Goal: Use online tool/utility

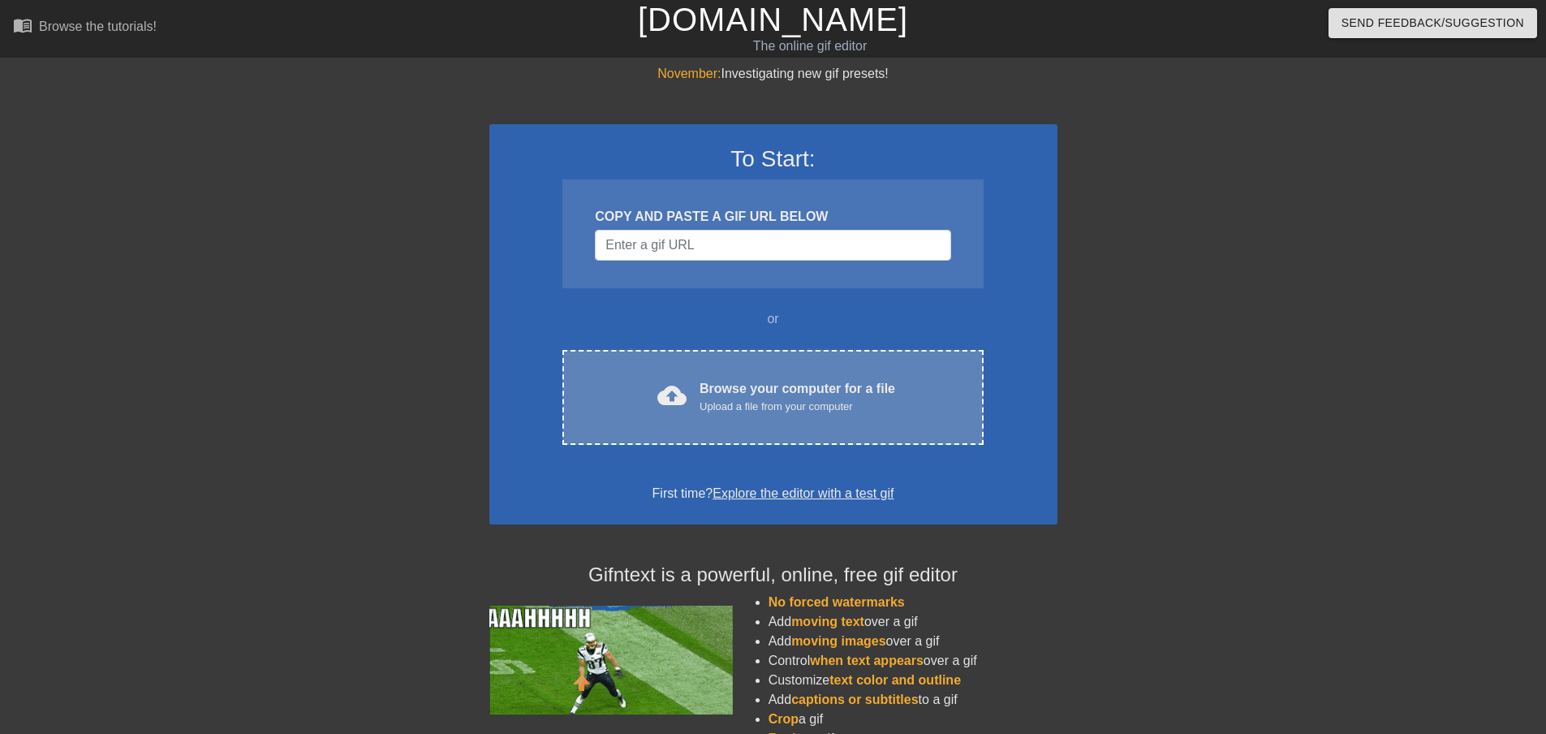
click at [787, 379] on div "Browse your computer for a file Upload a file from your computer" at bounding box center [798, 397] width 196 height 36
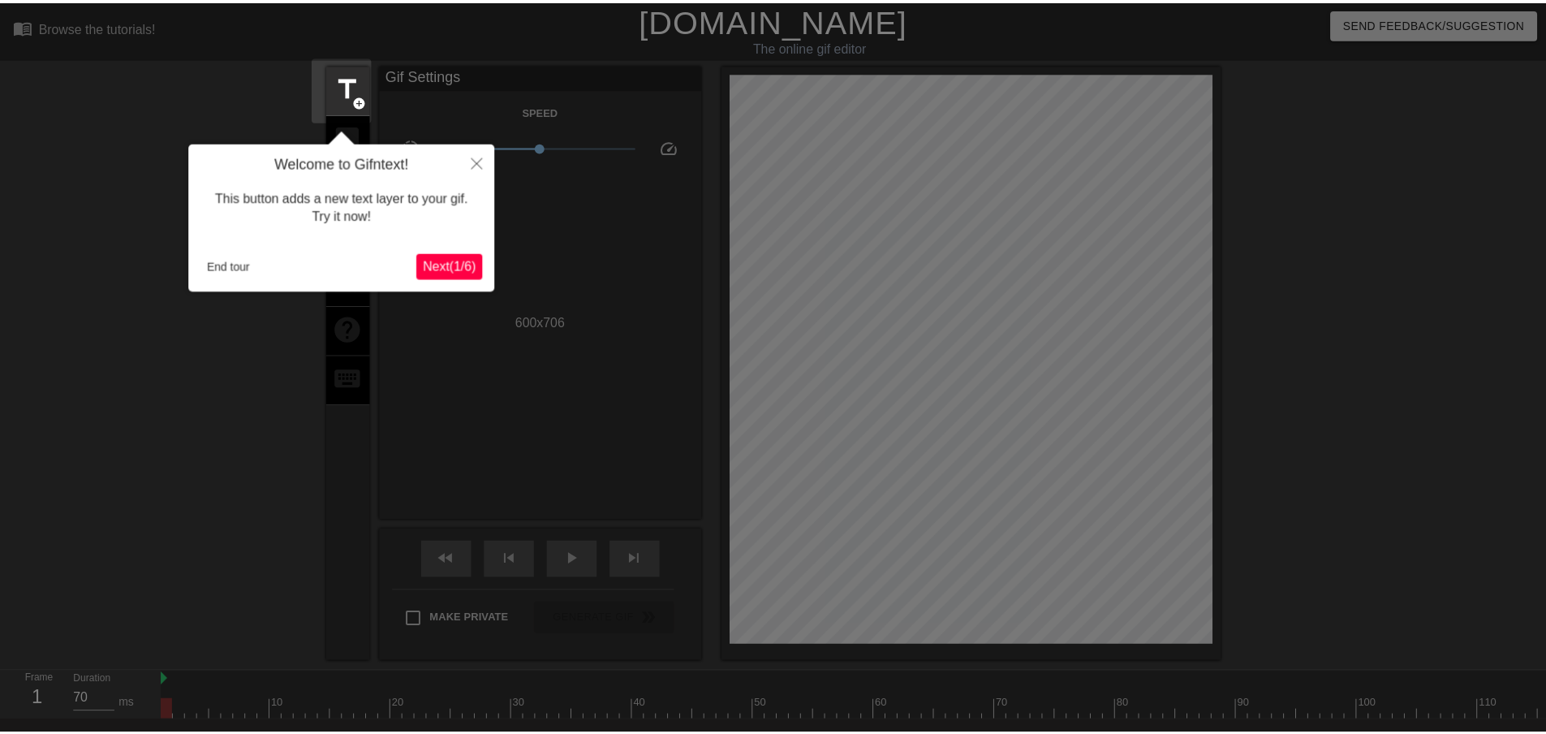
scroll to position [40, 0]
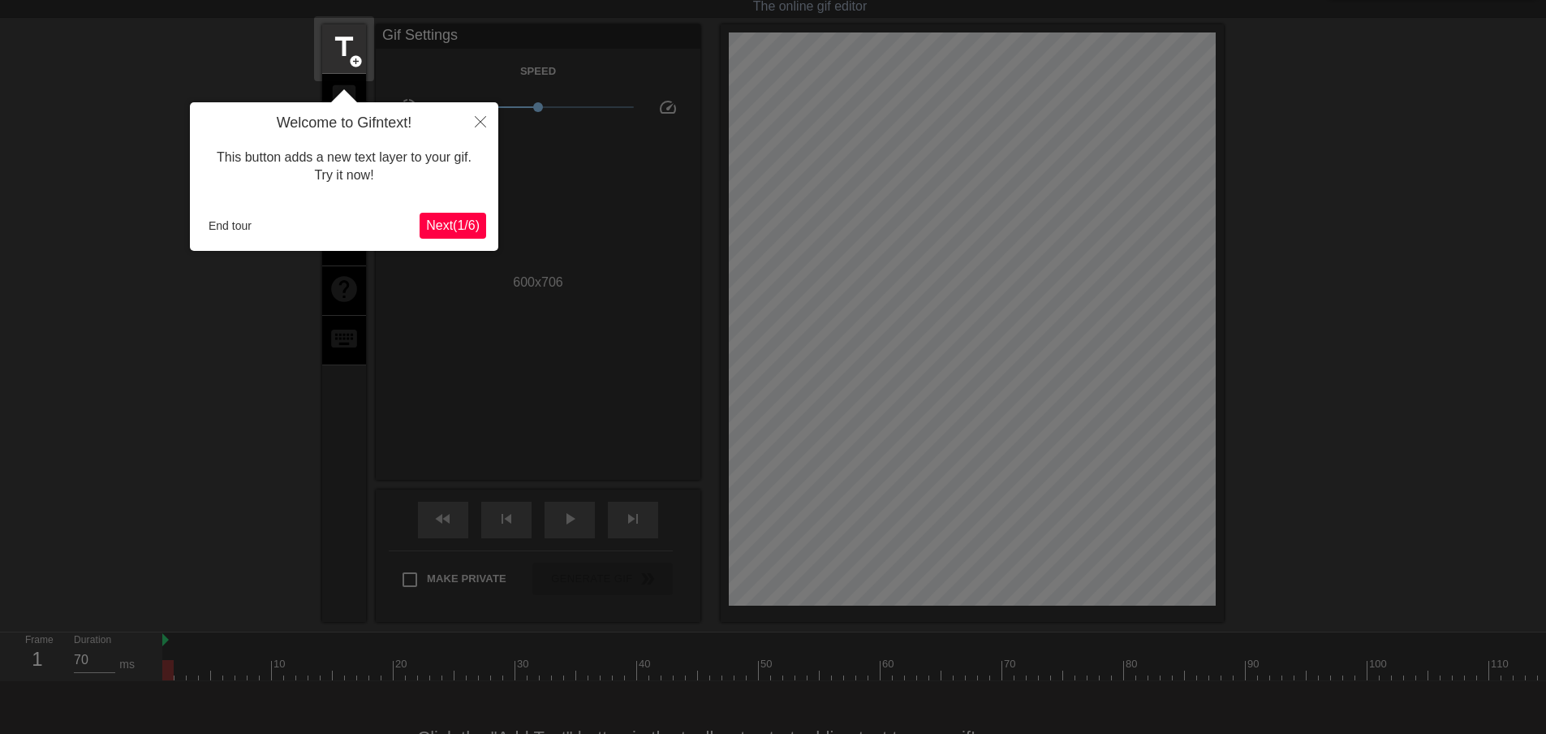
click at [450, 223] on span "Next ( 1 / 6 )" at bounding box center [453, 225] width 54 height 14
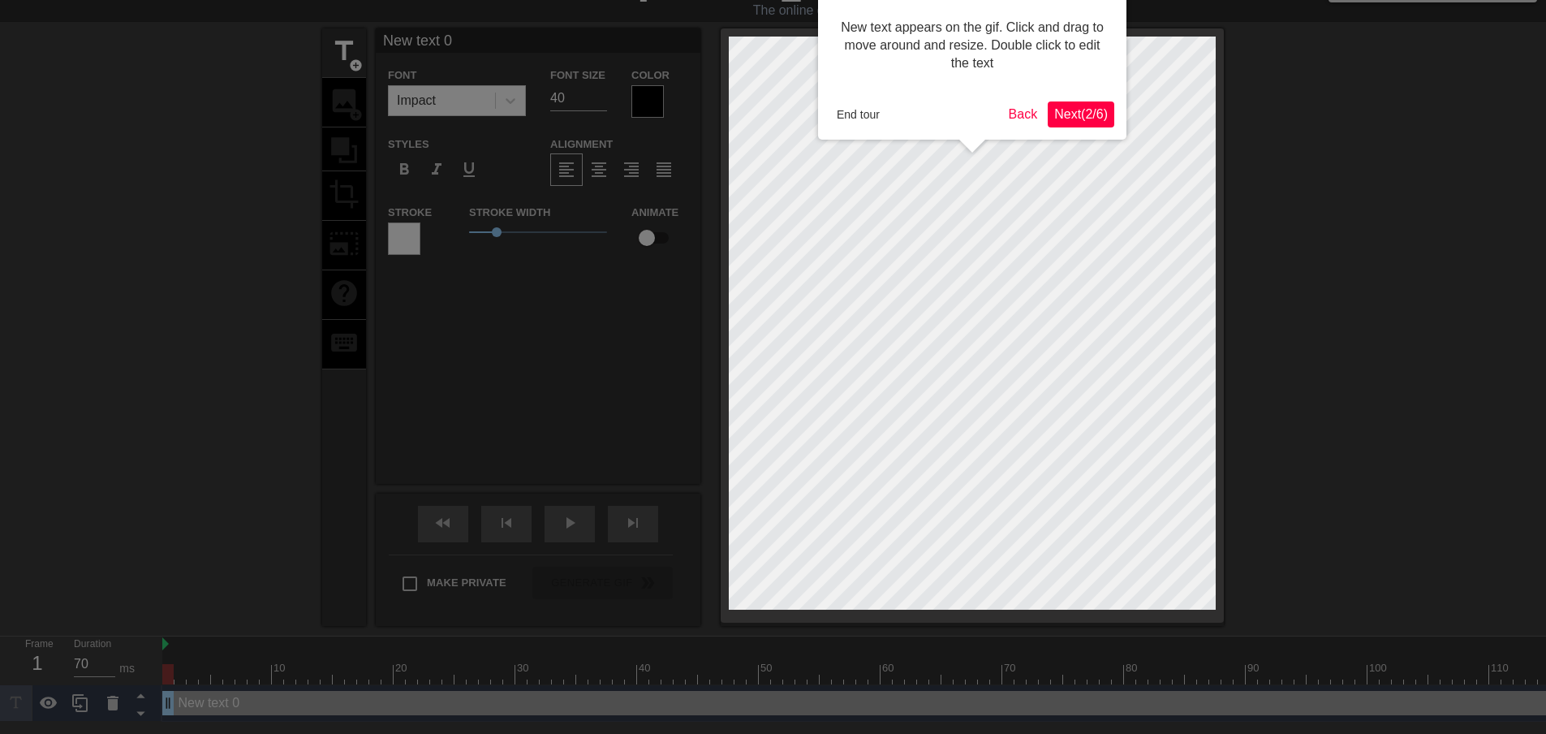
scroll to position [0, 0]
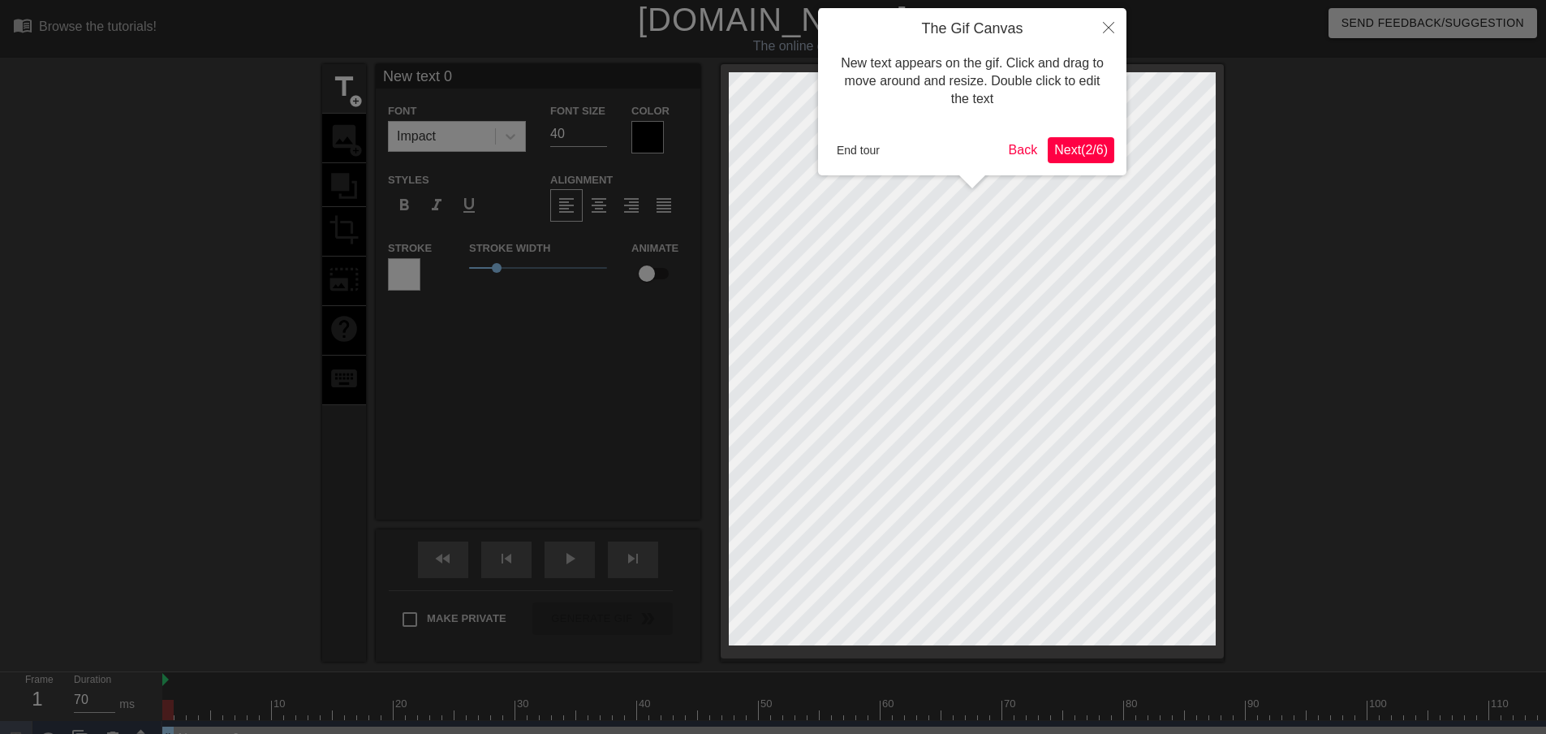
click at [1087, 149] on span "Next ( 2 / 6 )" at bounding box center [1081, 150] width 54 height 14
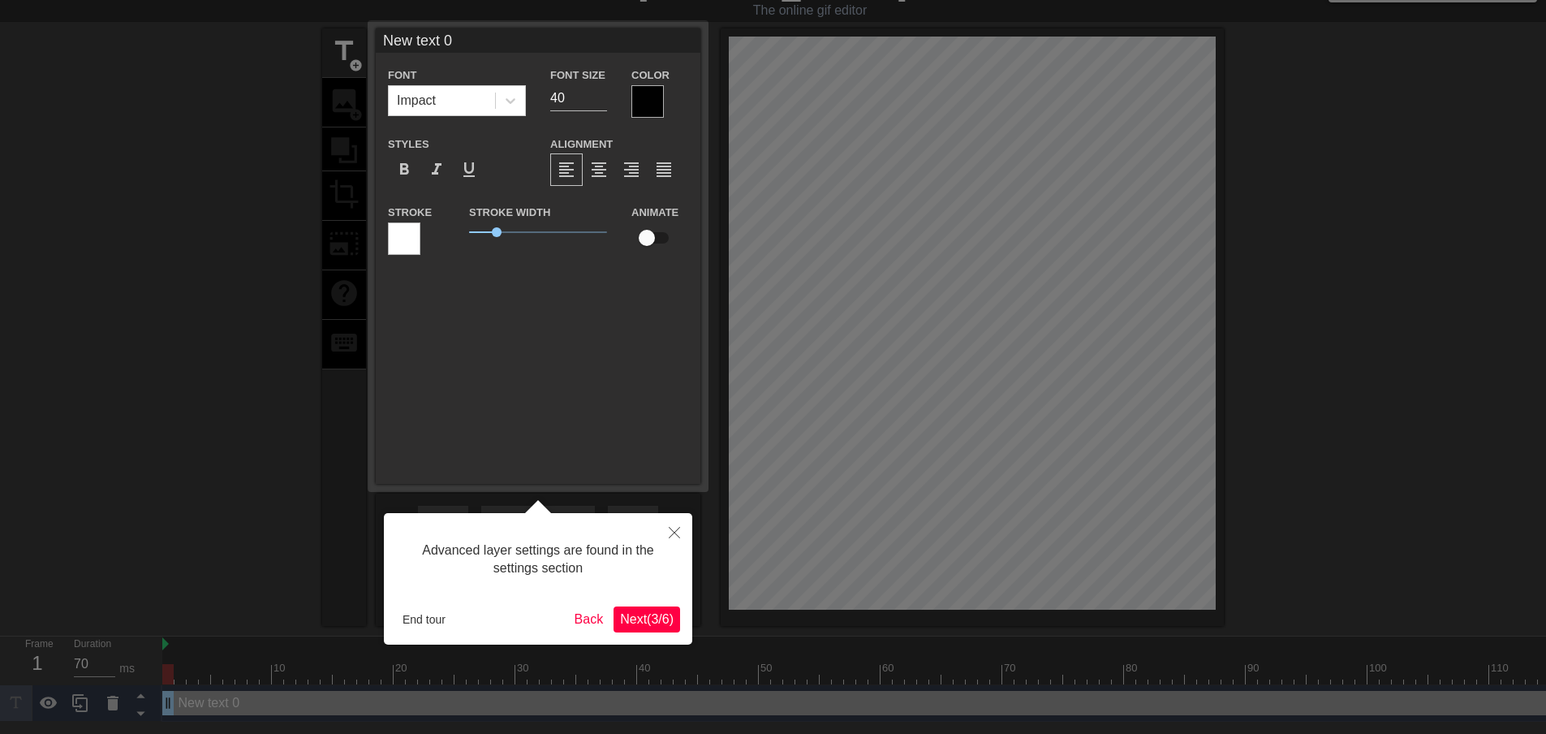
click at [648, 612] on span "Next ( 3 / 6 )" at bounding box center [647, 619] width 54 height 14
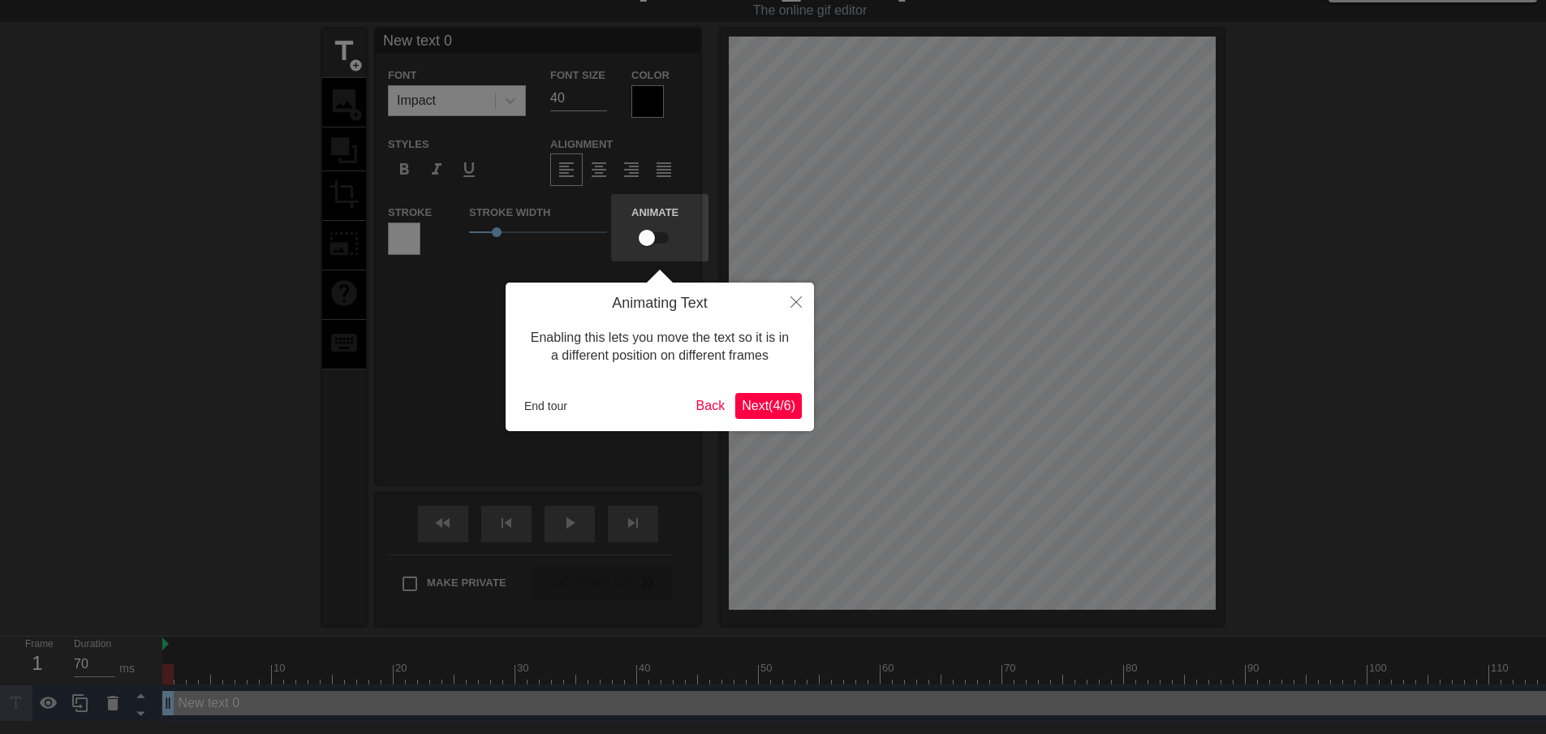
scroll to position [0, 0]
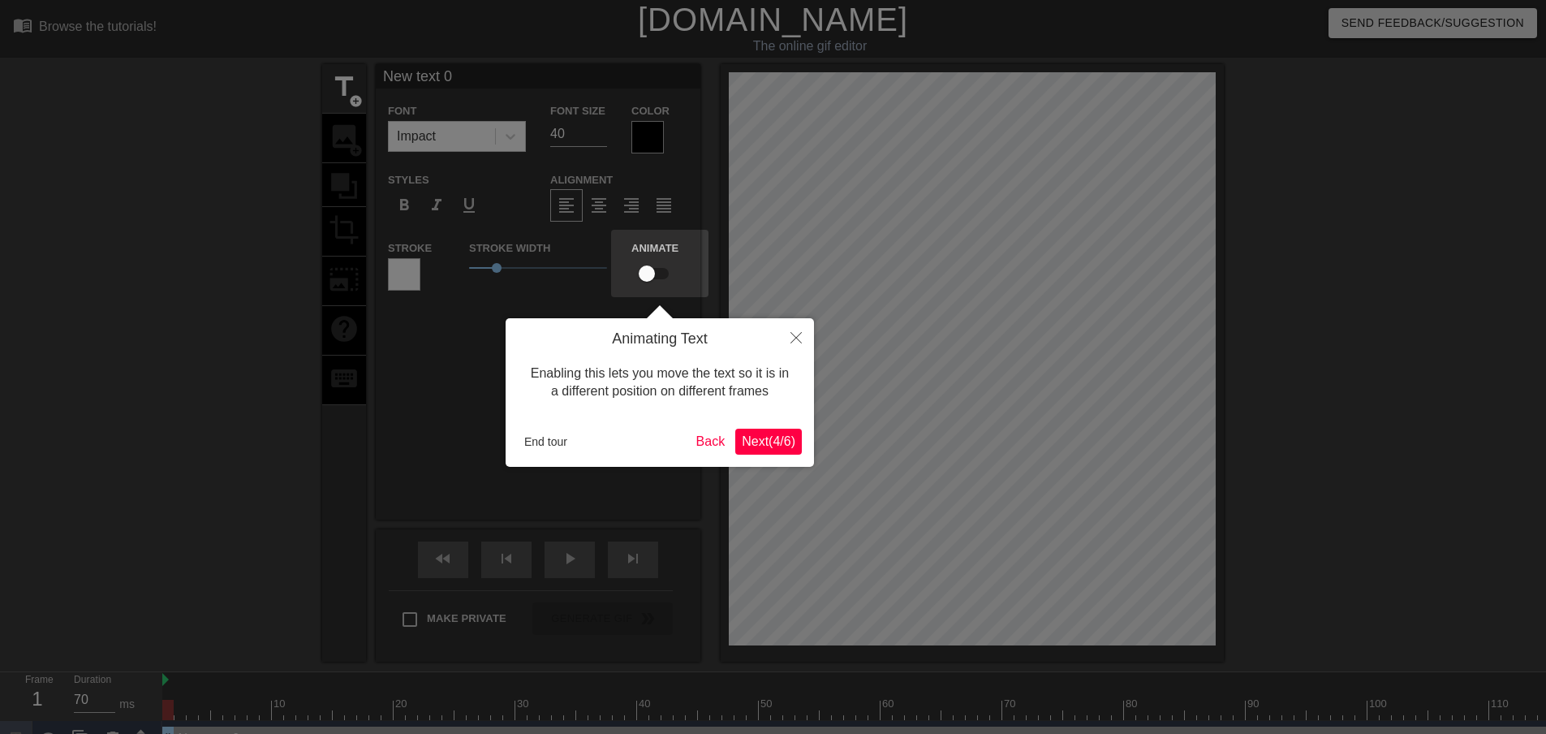
click at [776, 442] on span "Next ( 4 / 6 )" at bounding box center [769, 441] width 54 height 14
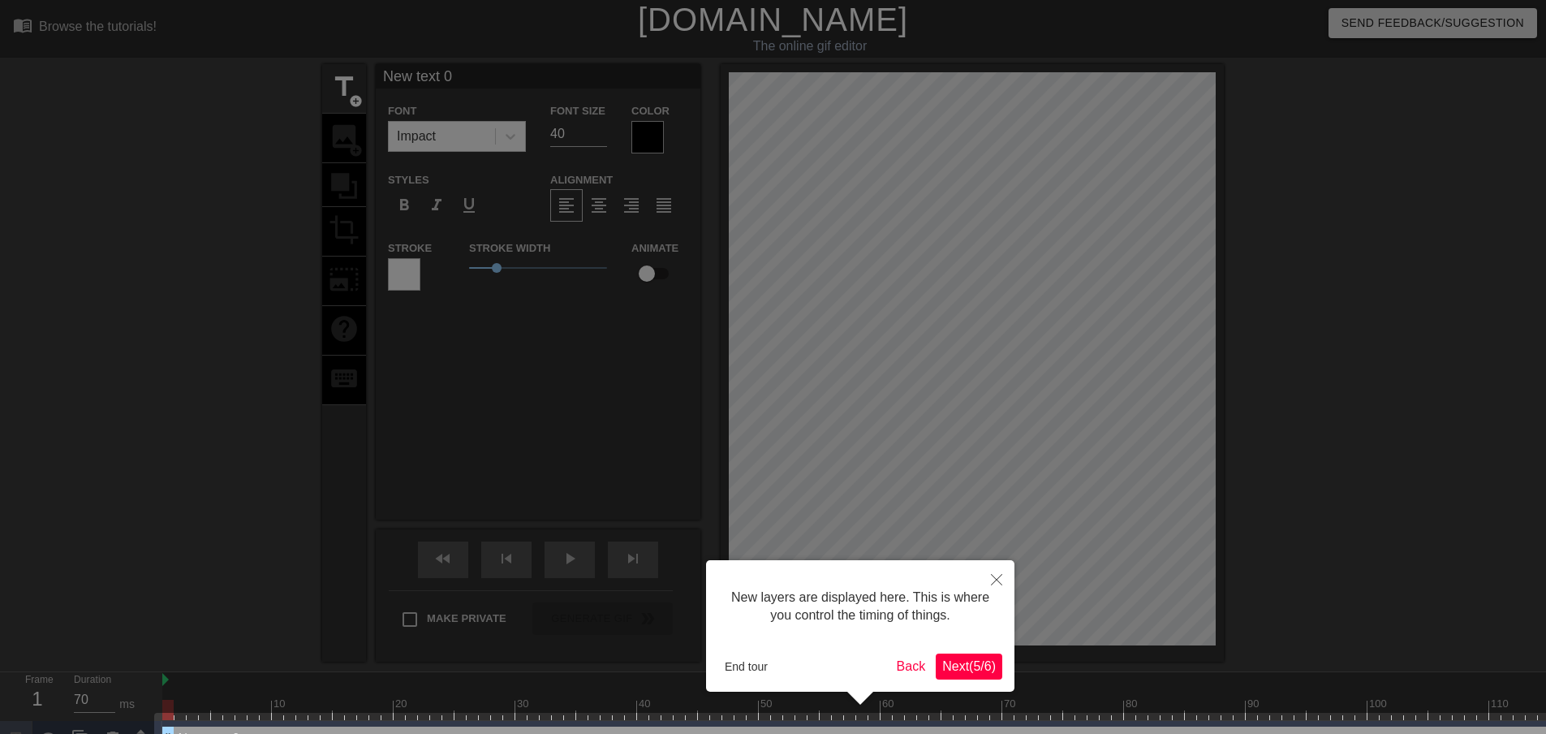
scroll to position [38, 0]
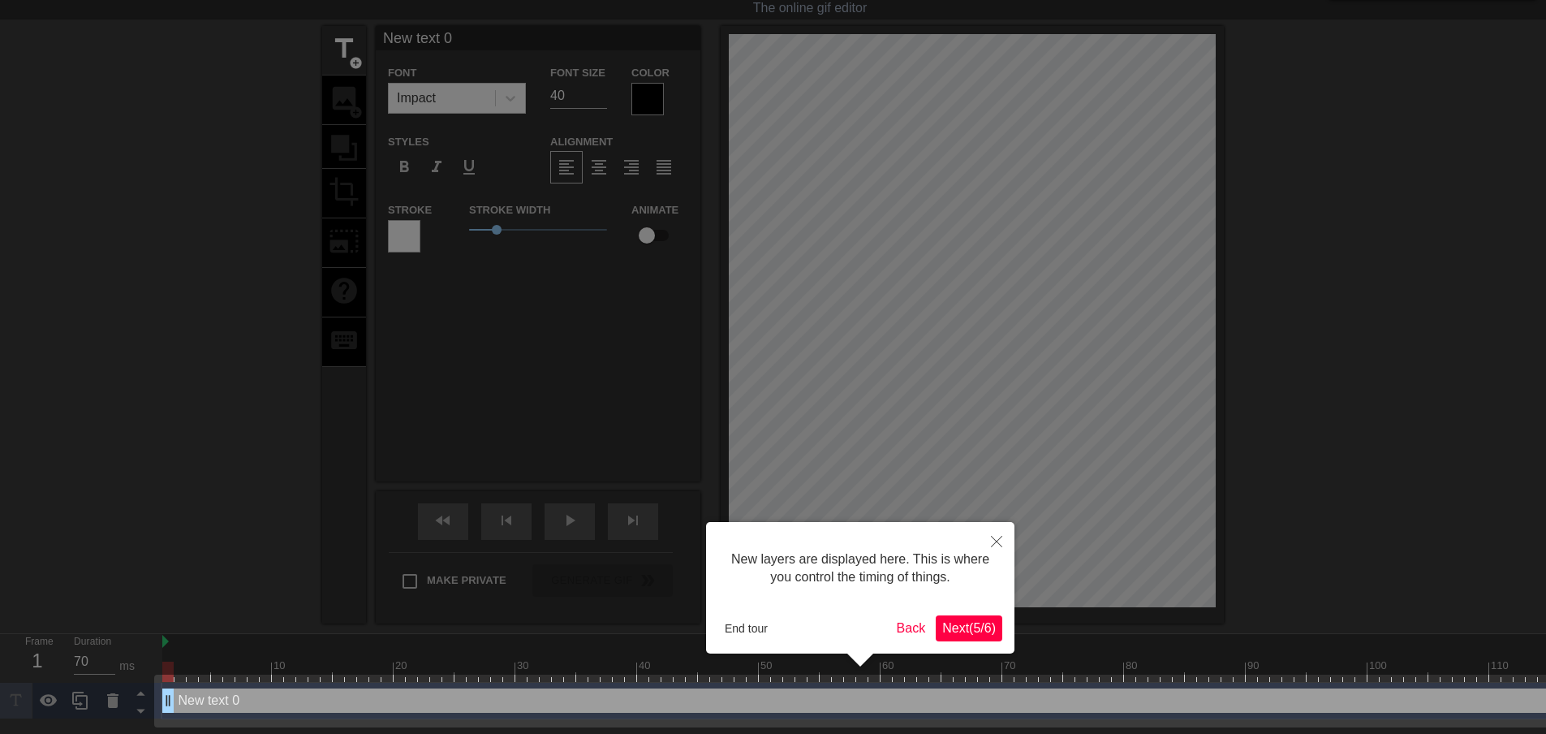
click at [952, 621] on span "Next ( 5 / 6 )" at bounding box center [969, 628] width 54 height 14
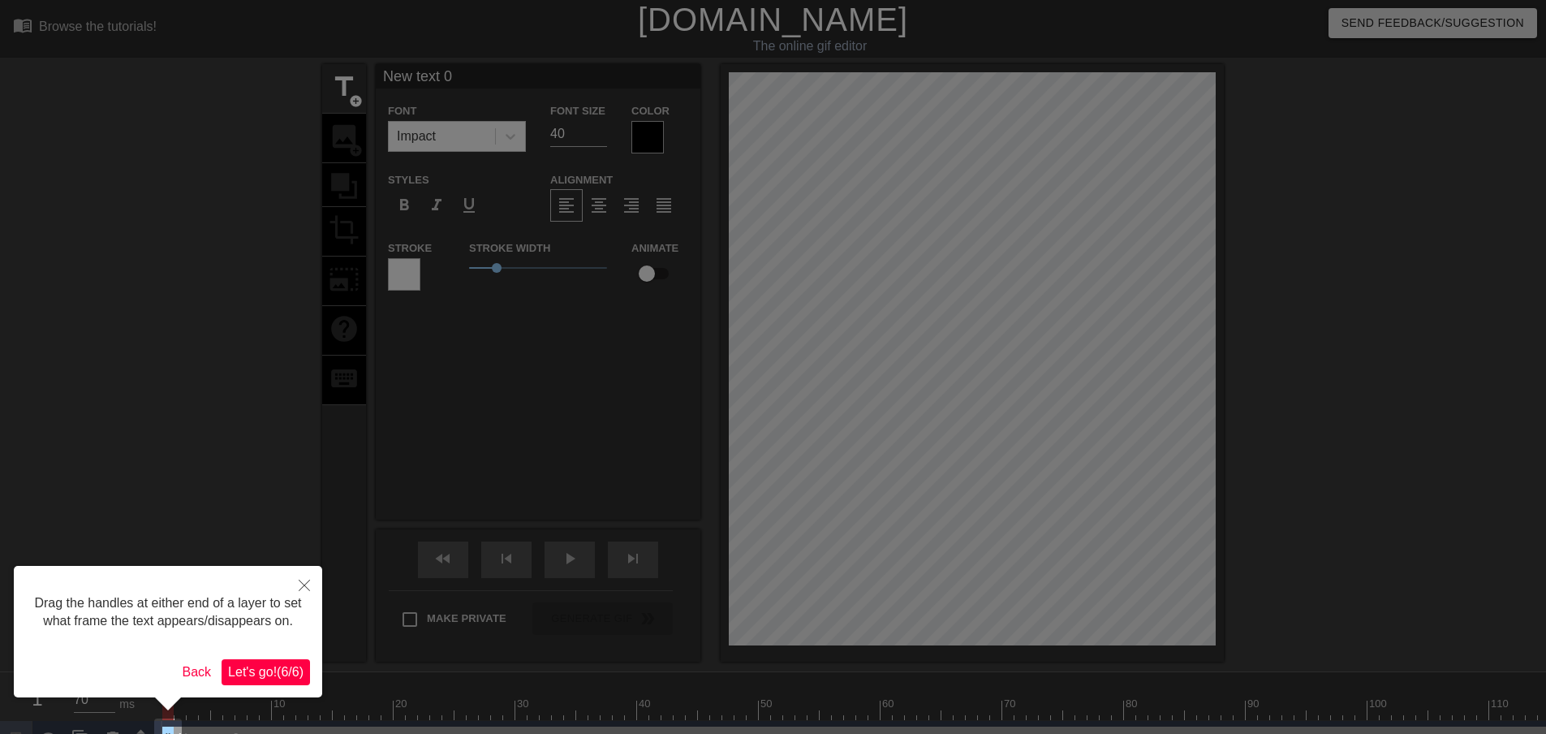
click at [272, 662] on button "Let's go! ( 6 / 6 )" at bounding box center [266, 672] width 88 height 26
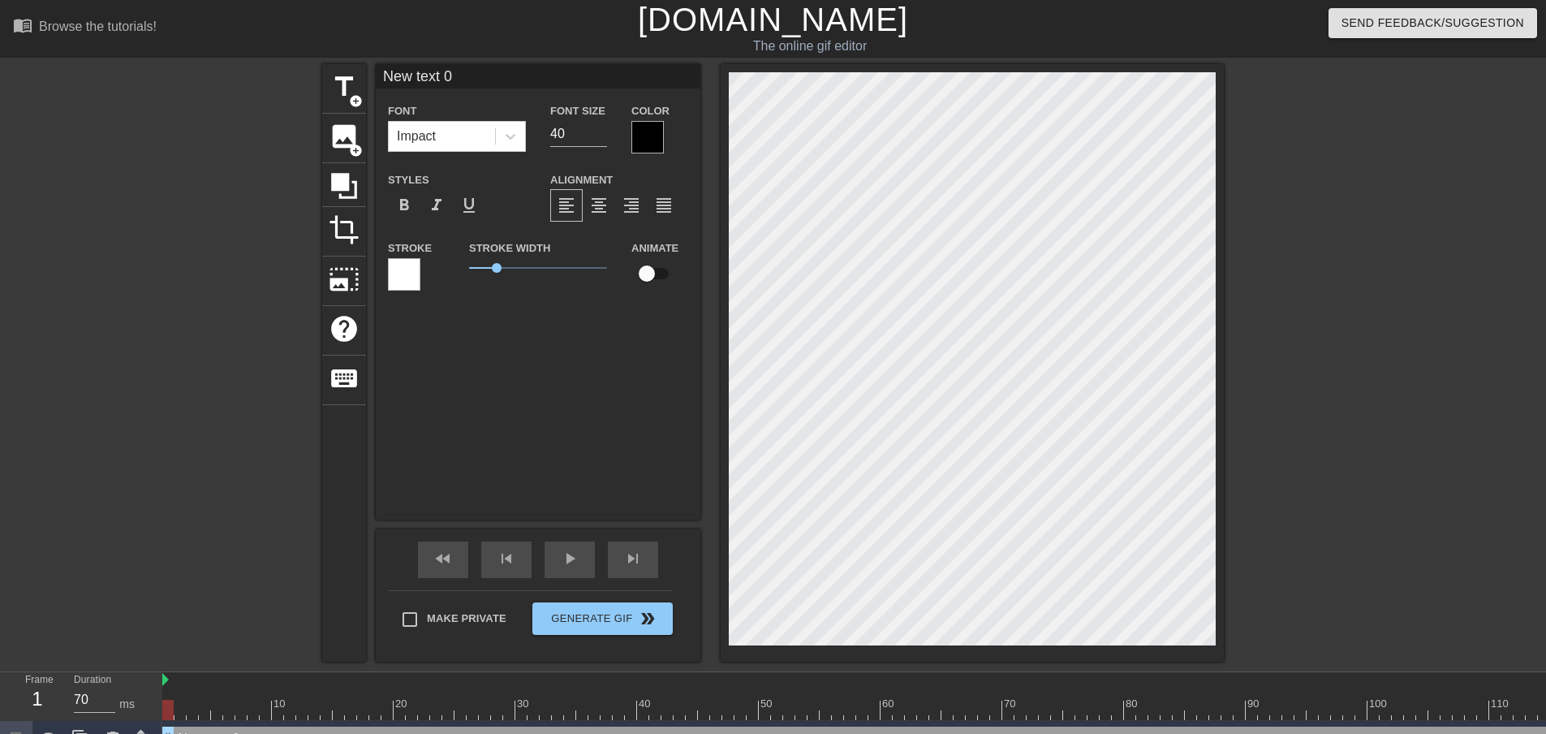
click at [352, 602] on div "title add_circle image add_circle crop photo_size_select_large help keyboard Ne…" at bounding box center [773, 362] width 902 height 597
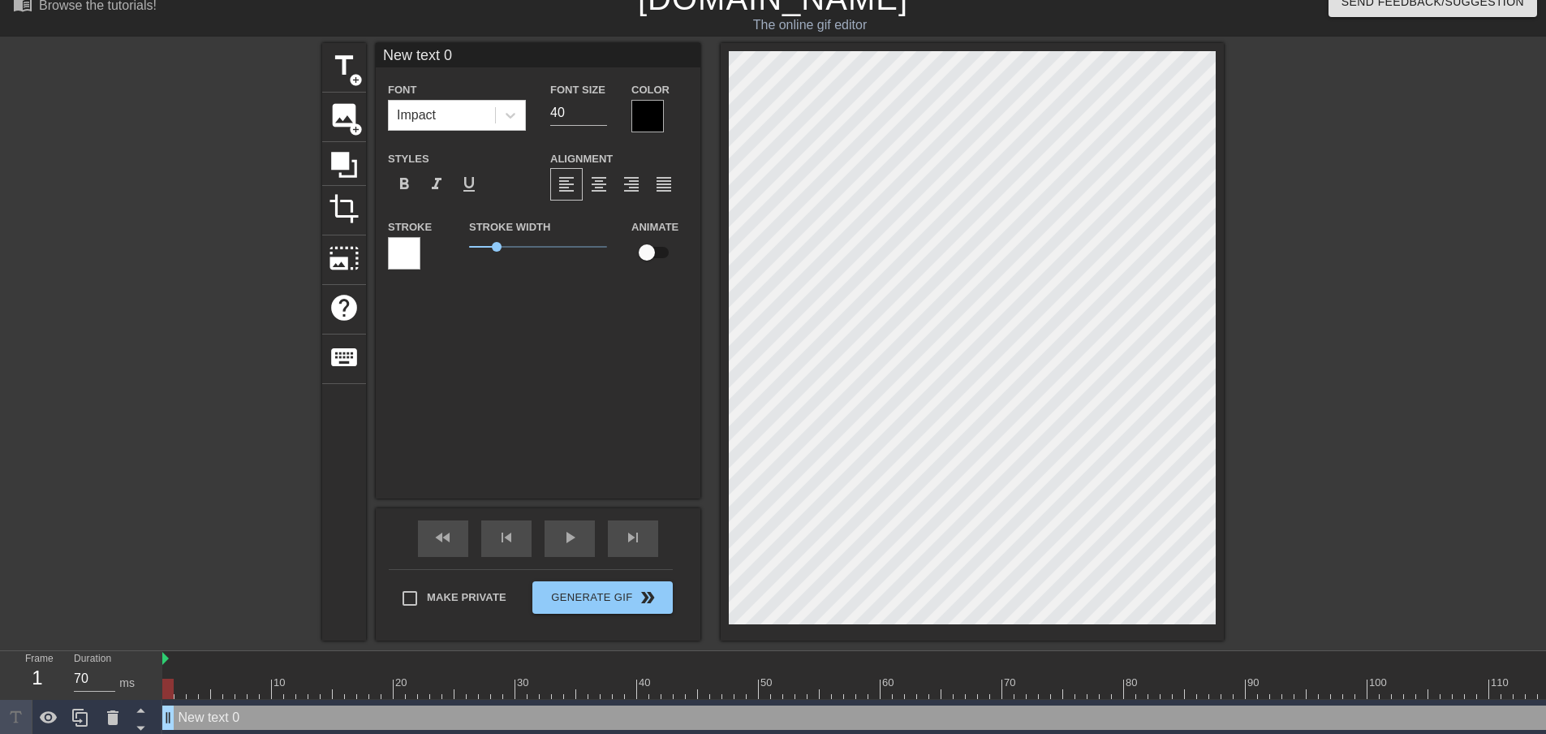
scroll to position [27, 0]
